Goal: Navigation & Orientation: Go to known website

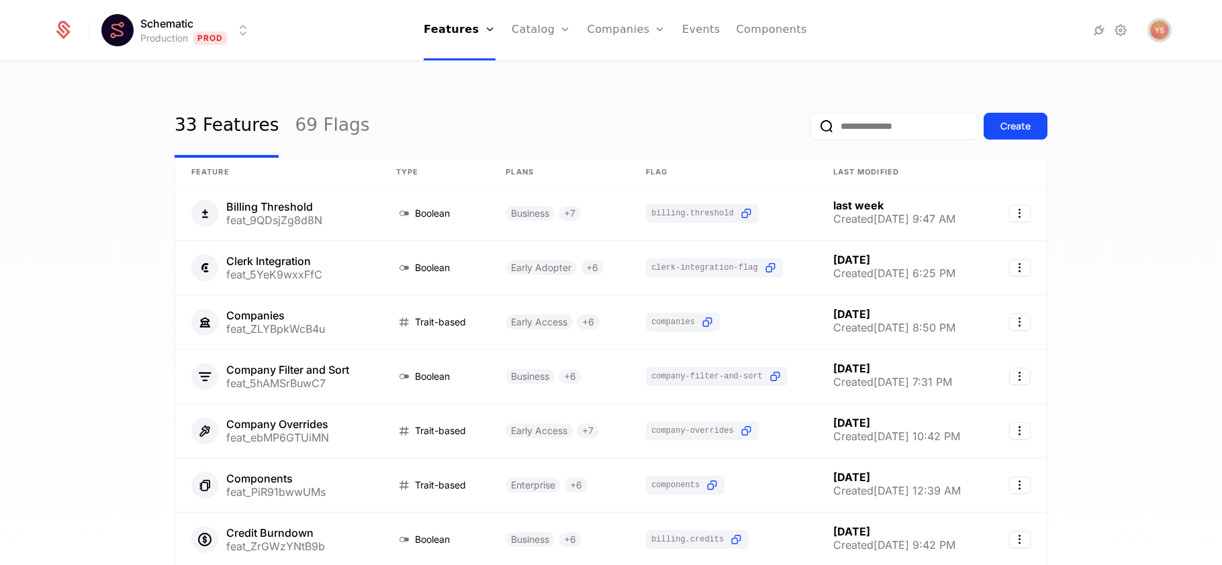
click at [1158, 27] on img "Open user button" at bounding box center [1159, 30] width 19 height 19
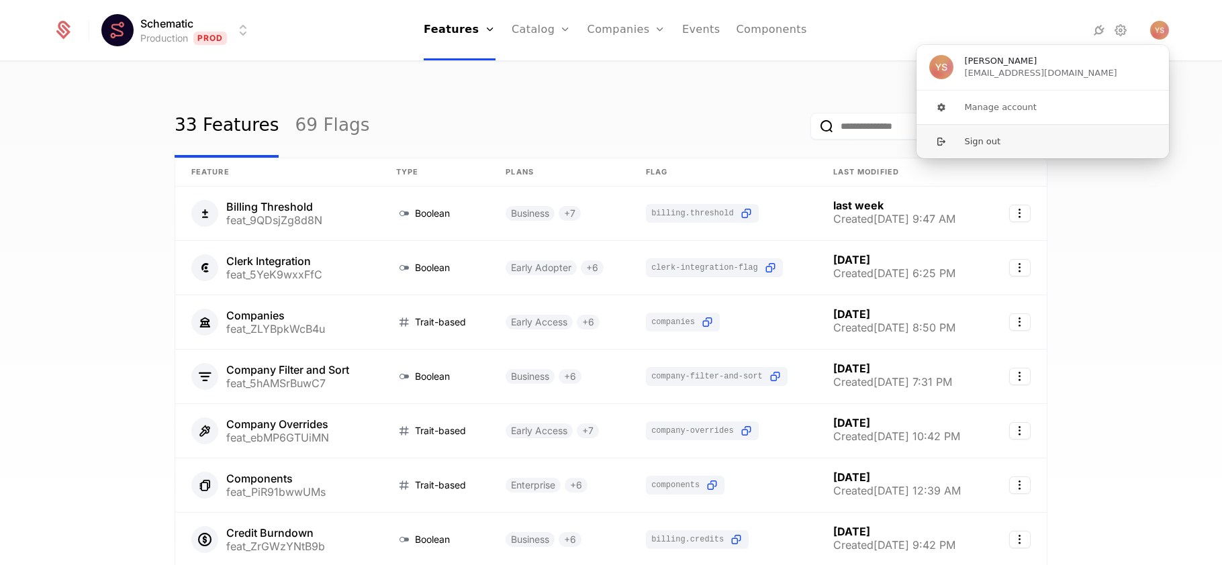
click at [998, 142] on button "Sign out" at bounding box center [1042, 141] width 254 height 34
